Goal: Transaction & Acquisition: Download file/media

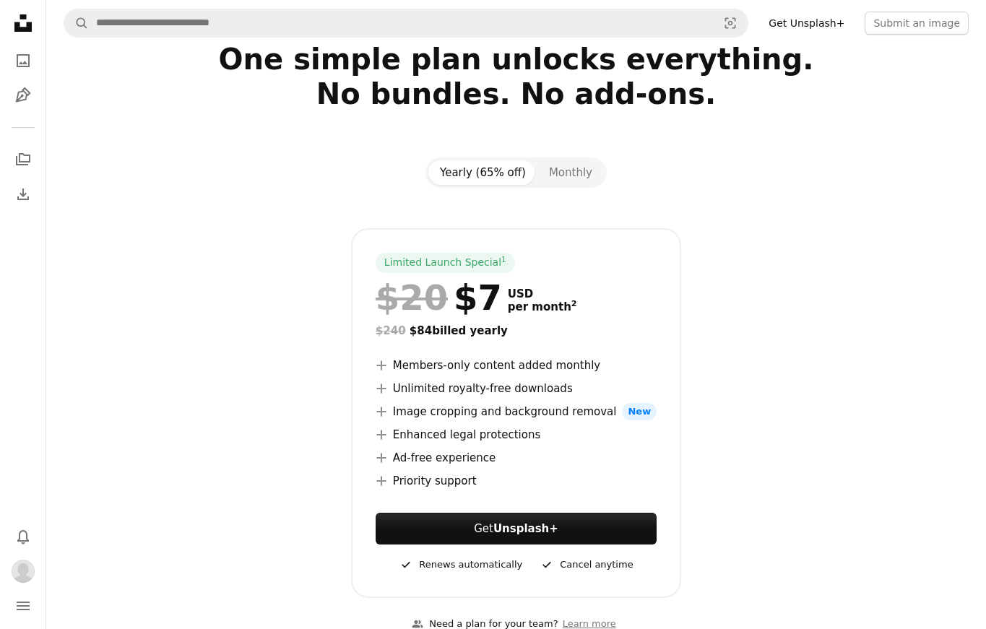
scroll to position [64, 0]
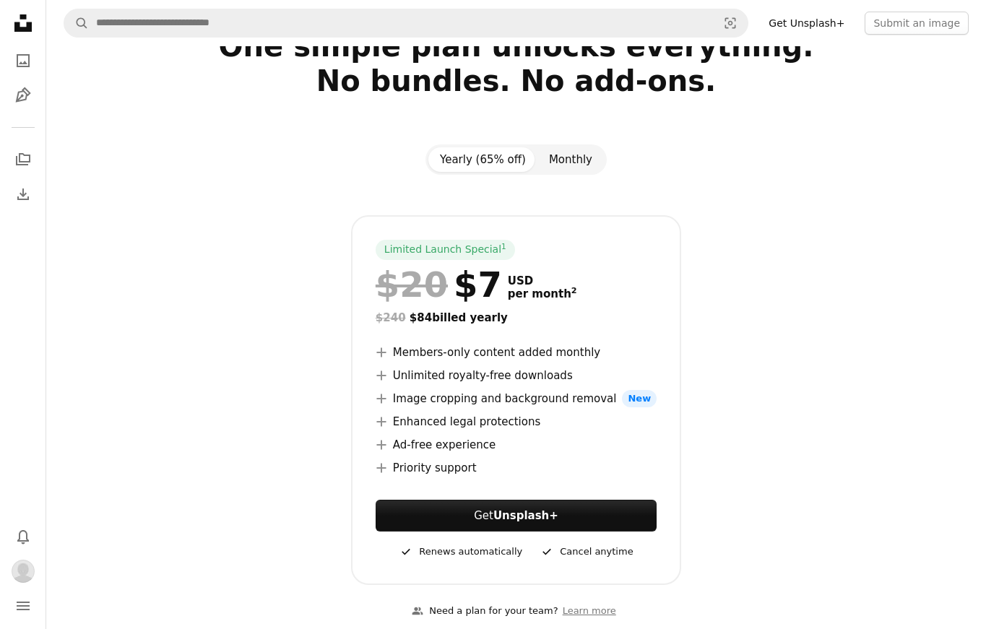
click at [576, 147] on button "Monthly" at bounding box center [570, 159] width 66 height 25
click at [501, 161] on button "Yearly (65% off)" at bounding box center [482, 159] width 109 height 25
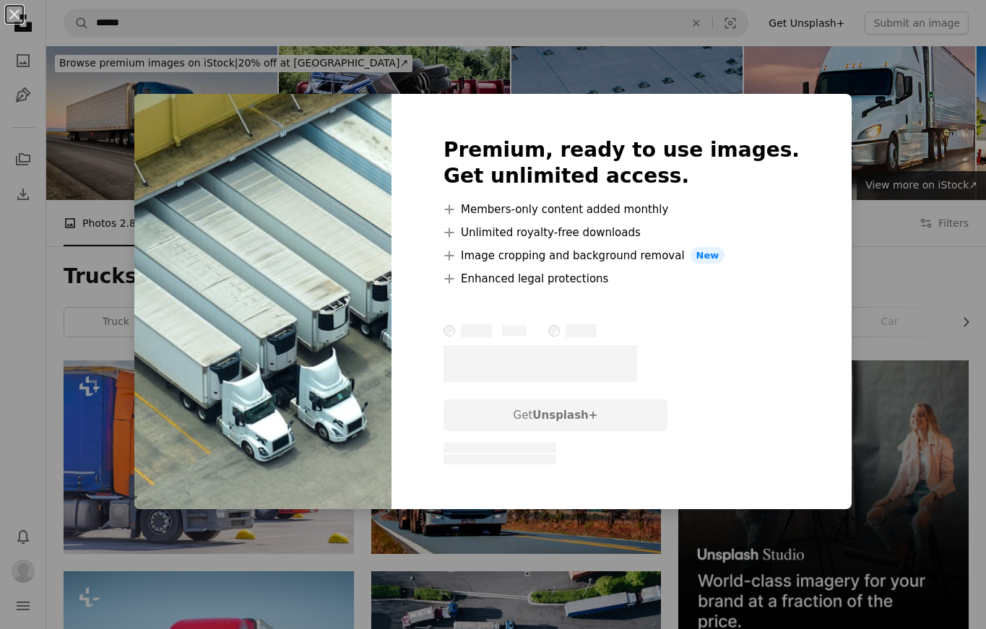
scroll to position [891, 0]
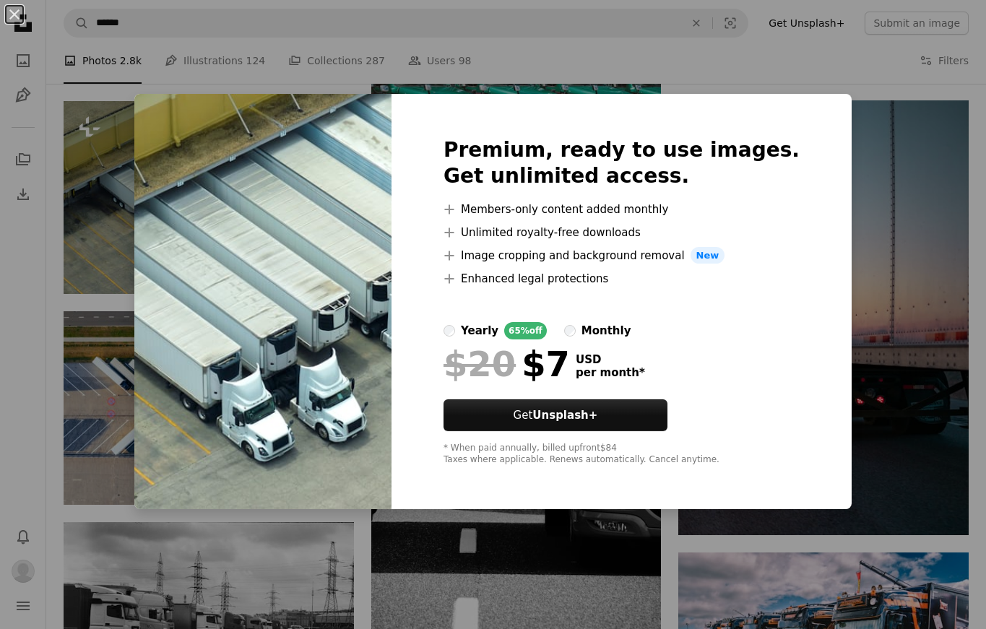
click at [629, 331] on div "monthly" at bounding box center [606, 330] width 50 height 17
click at [498, 328] on div "yearly" at bounding box center [480, 330] width 38 height 17
click at [860, 109] on div "An X shape Premium, ready to use images. Get unlimited access. A plus sign Memb…" at bounding box center [493, 314] width 986 height 629
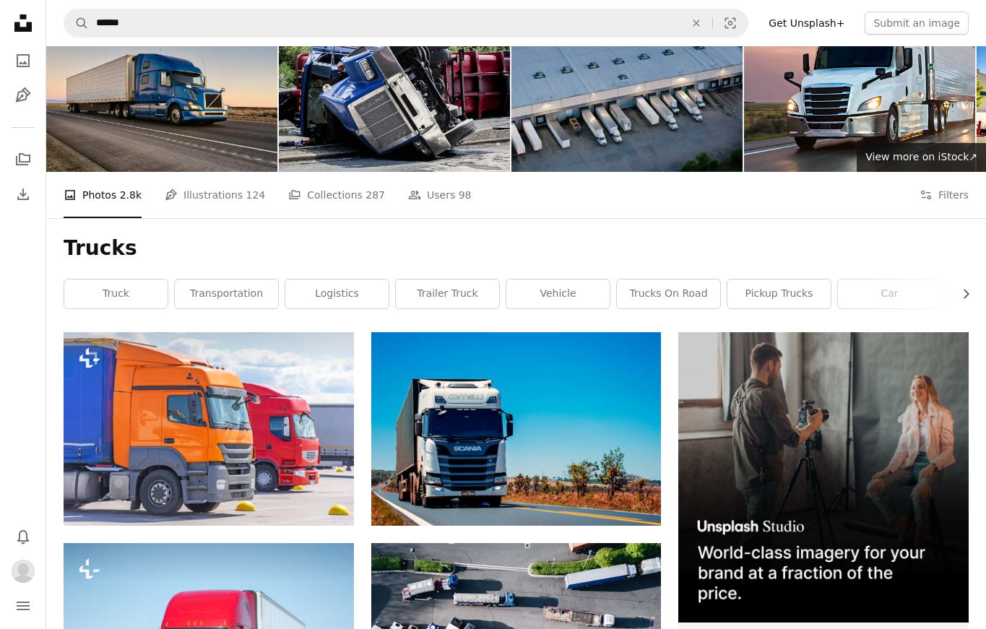
scroll to position [30, 0]
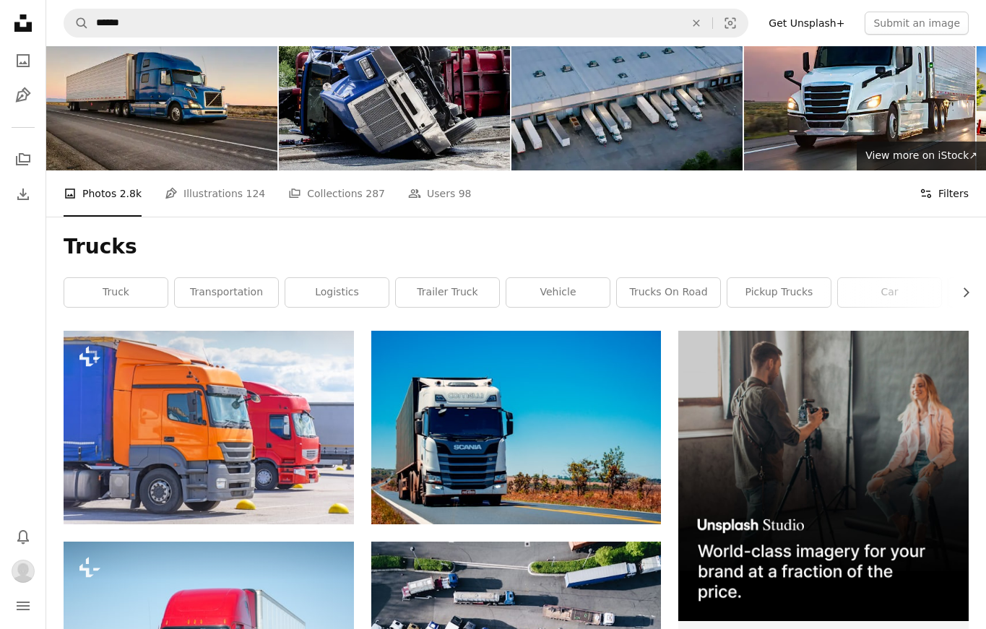
click at [957, 198] on button "Filters Filters" at bounding box center [943, 193] width 49 height 46
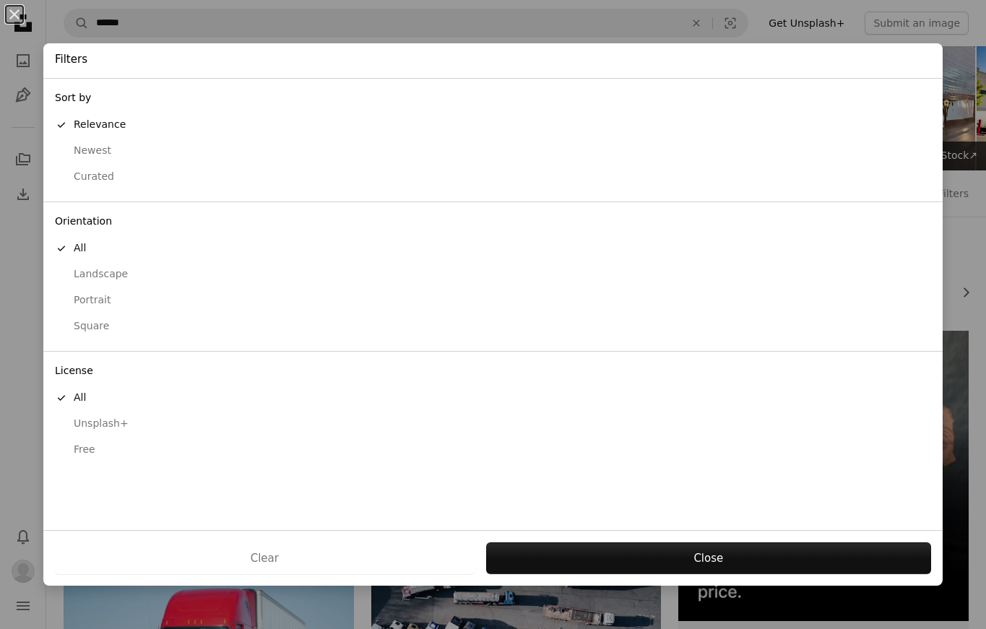
click at [85, 445] on div "Free" at bounding box center [493, 450] width 876 height 14
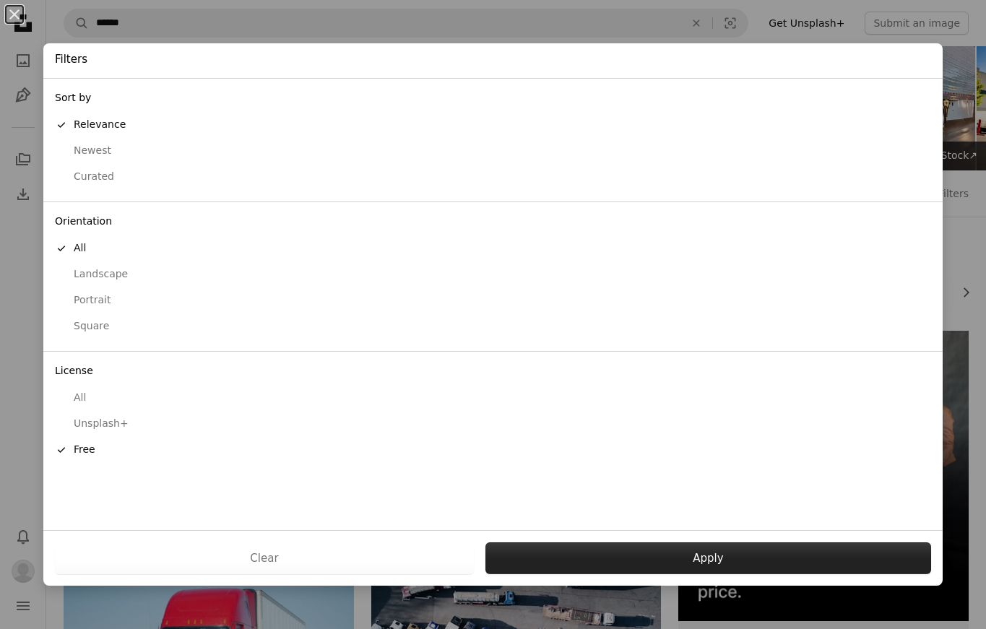
click at [610, 555] on button "Apply" at bounding box center [707, 558] width 445 height 32
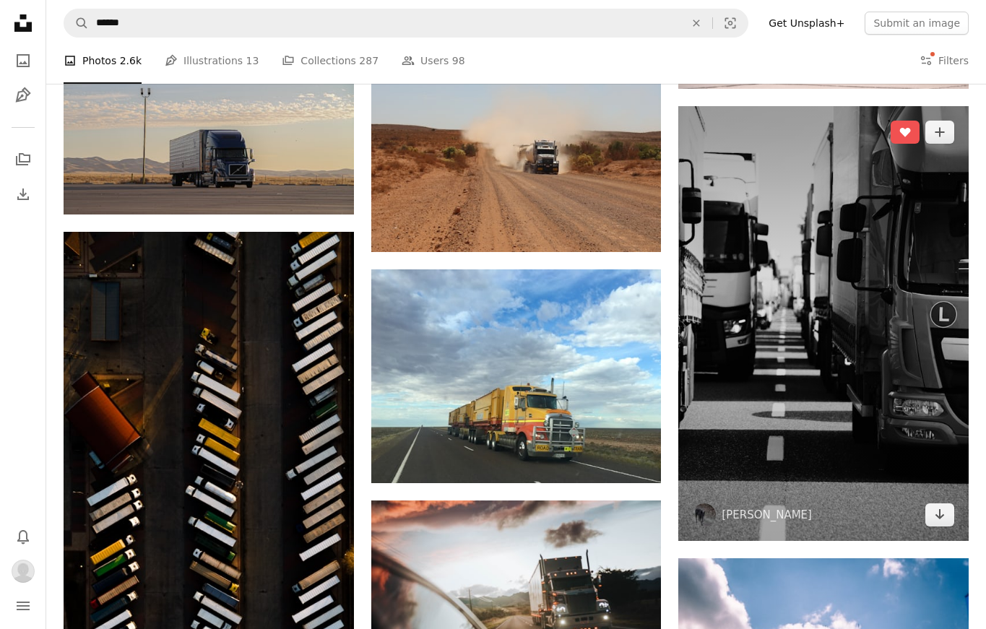
scroll to position [1174, 0]
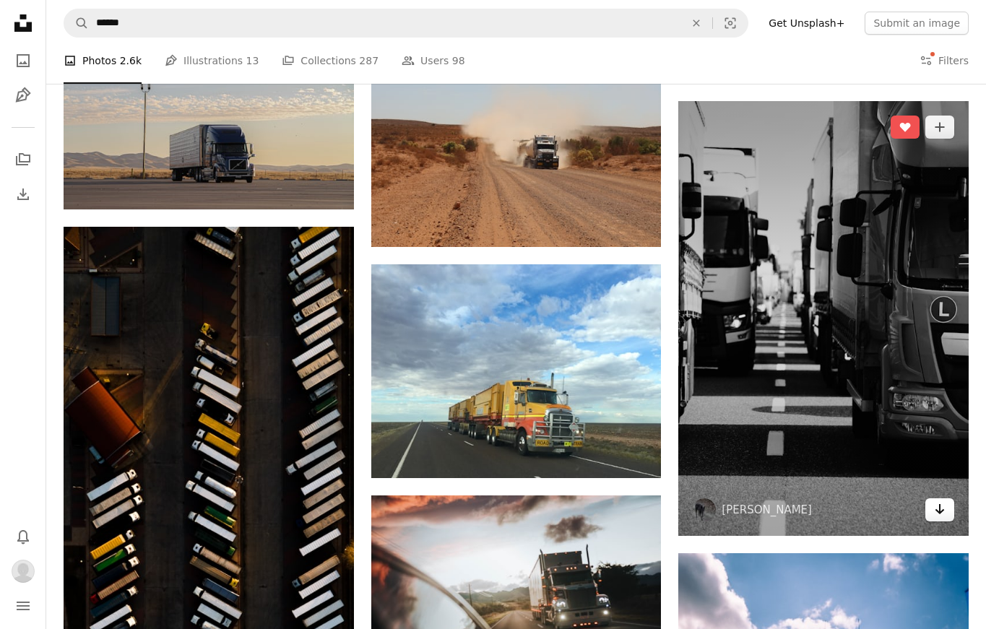
click at [938, 509] on icon "Arrow pointing down" at bounding box center [940, 508] width 12 height 17
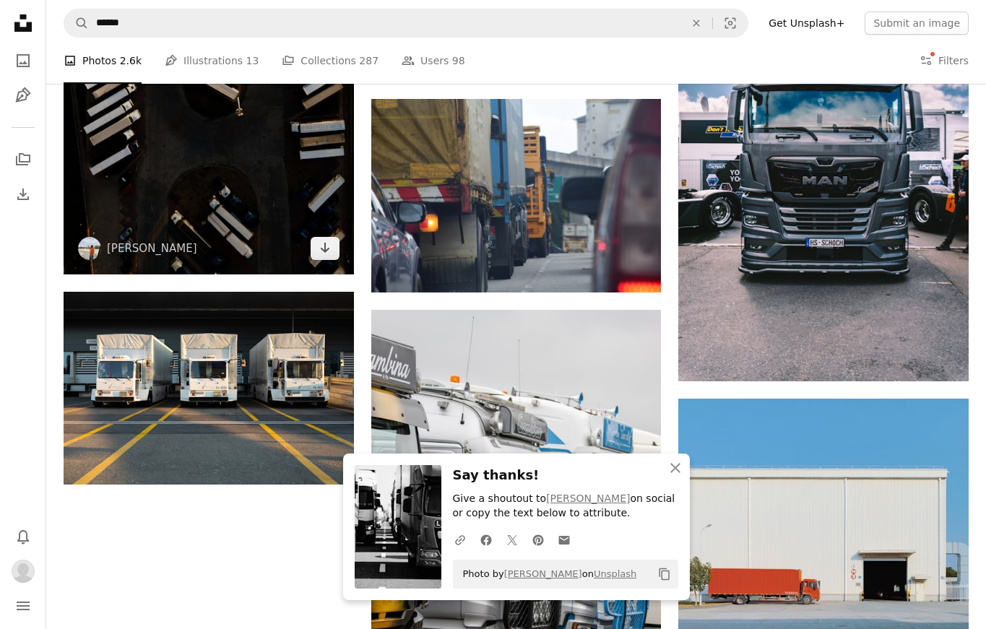
scroll to position [1781, 0]
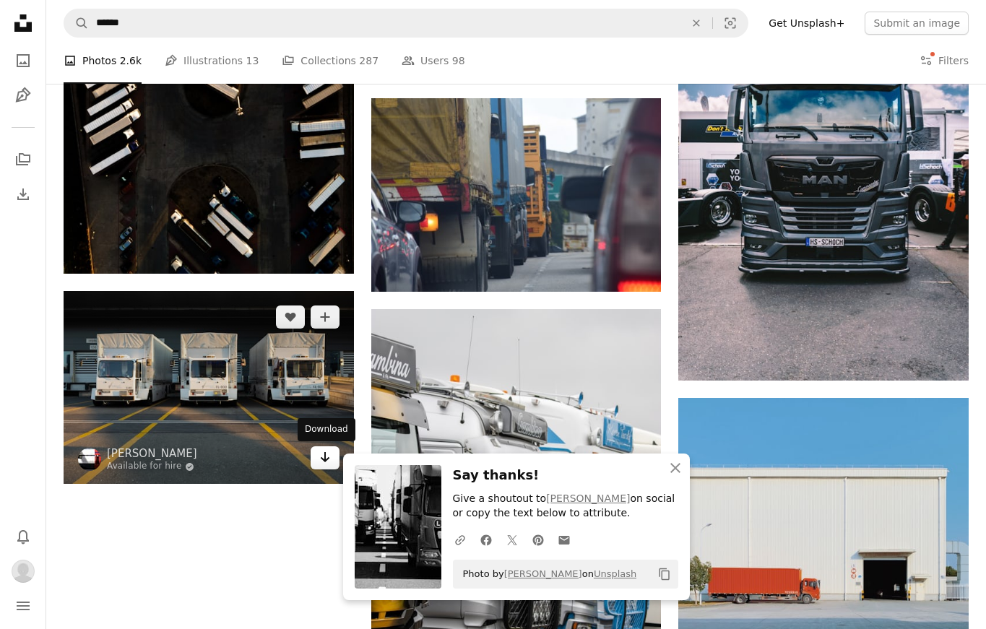
click at [325, 462] on icon "Arrow pointing down" at bounding box center [325, 456] width 12 height 17
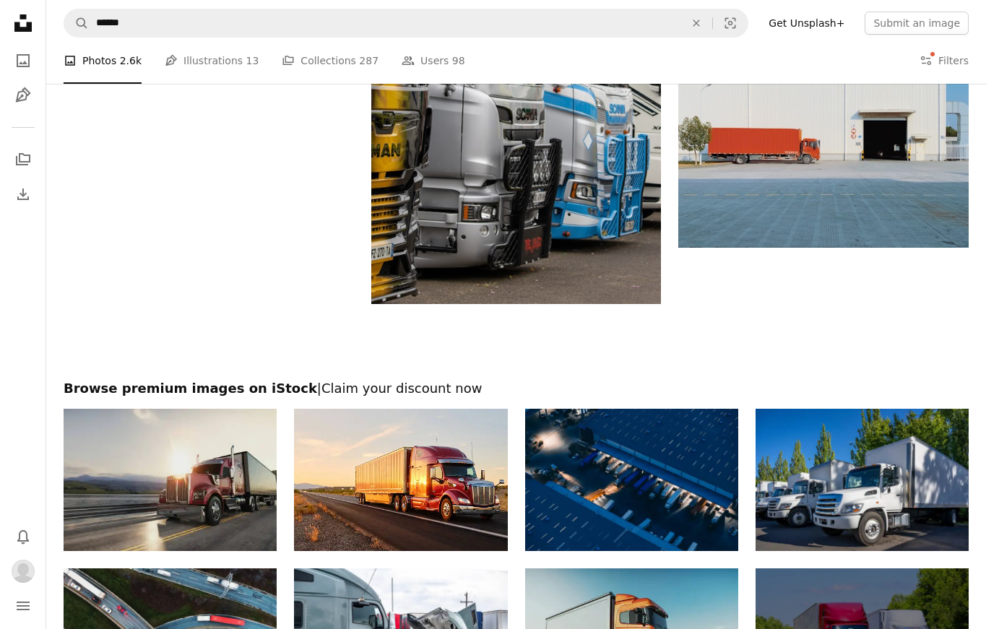
scroll to position [2225, 0]
